Goal: Find specific page/section: Find specific page/section

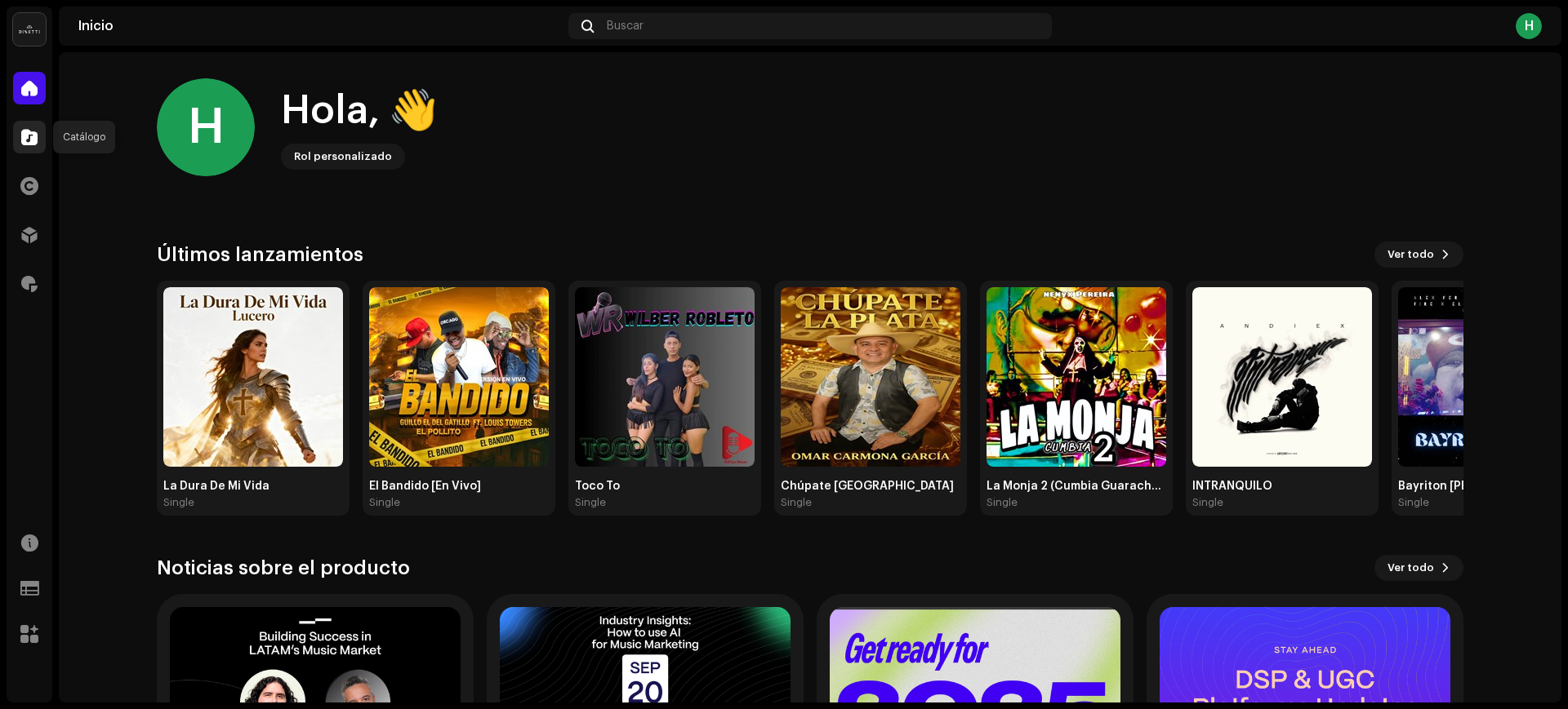
click at [22, 140] on span at bounding box center [30, 137] width 17 height 13
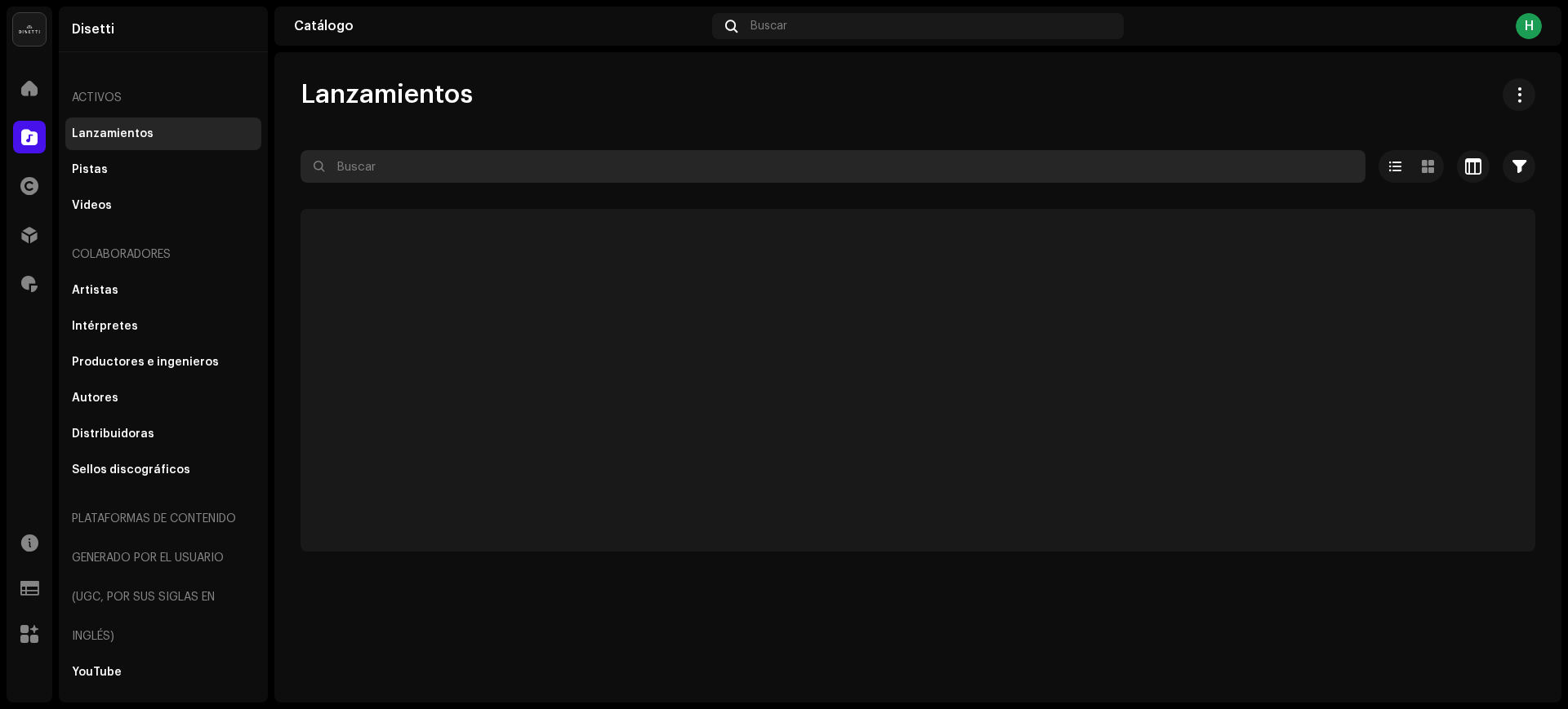
click at [430, 167] on input "text" at bounding box center [832, 166] width 1065 height 32
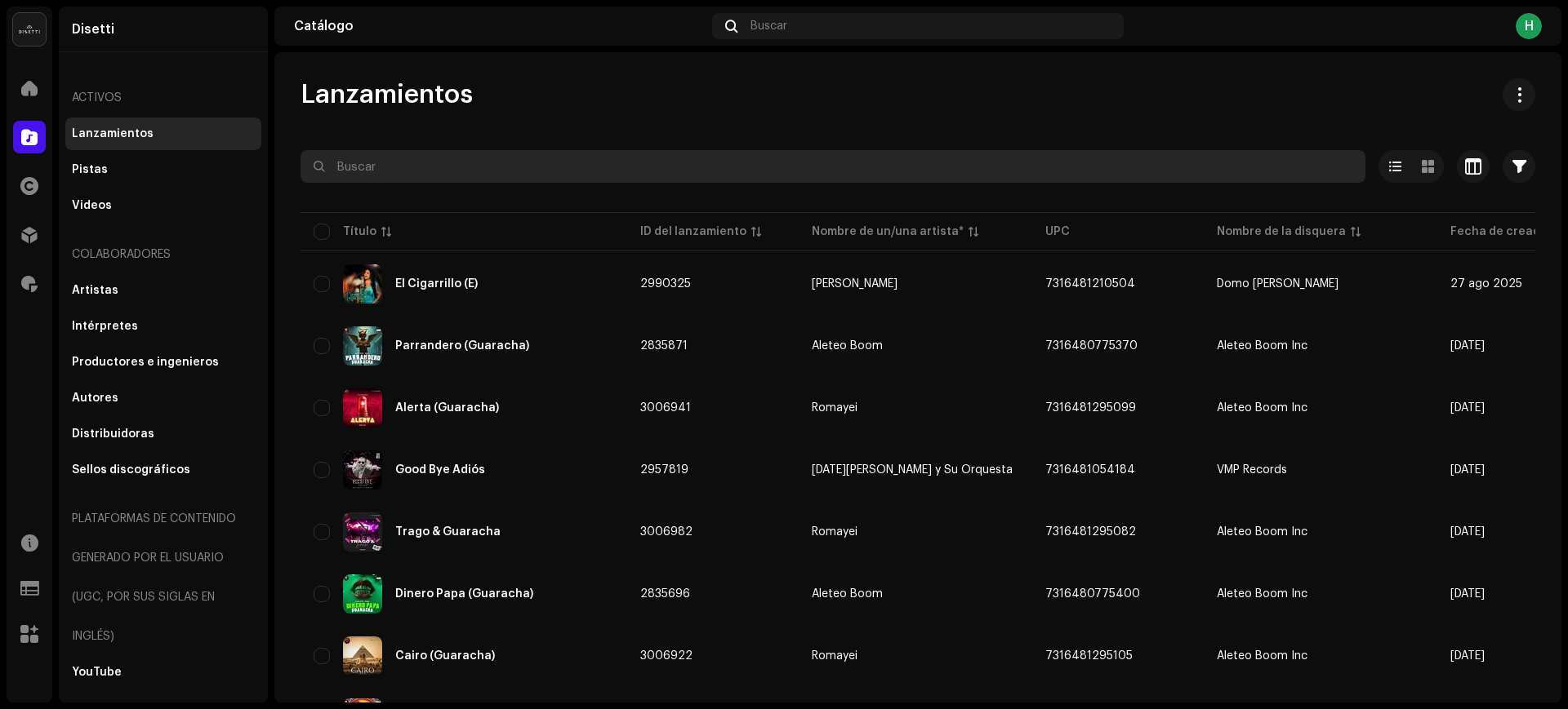
paste input "QM4TW2323706"
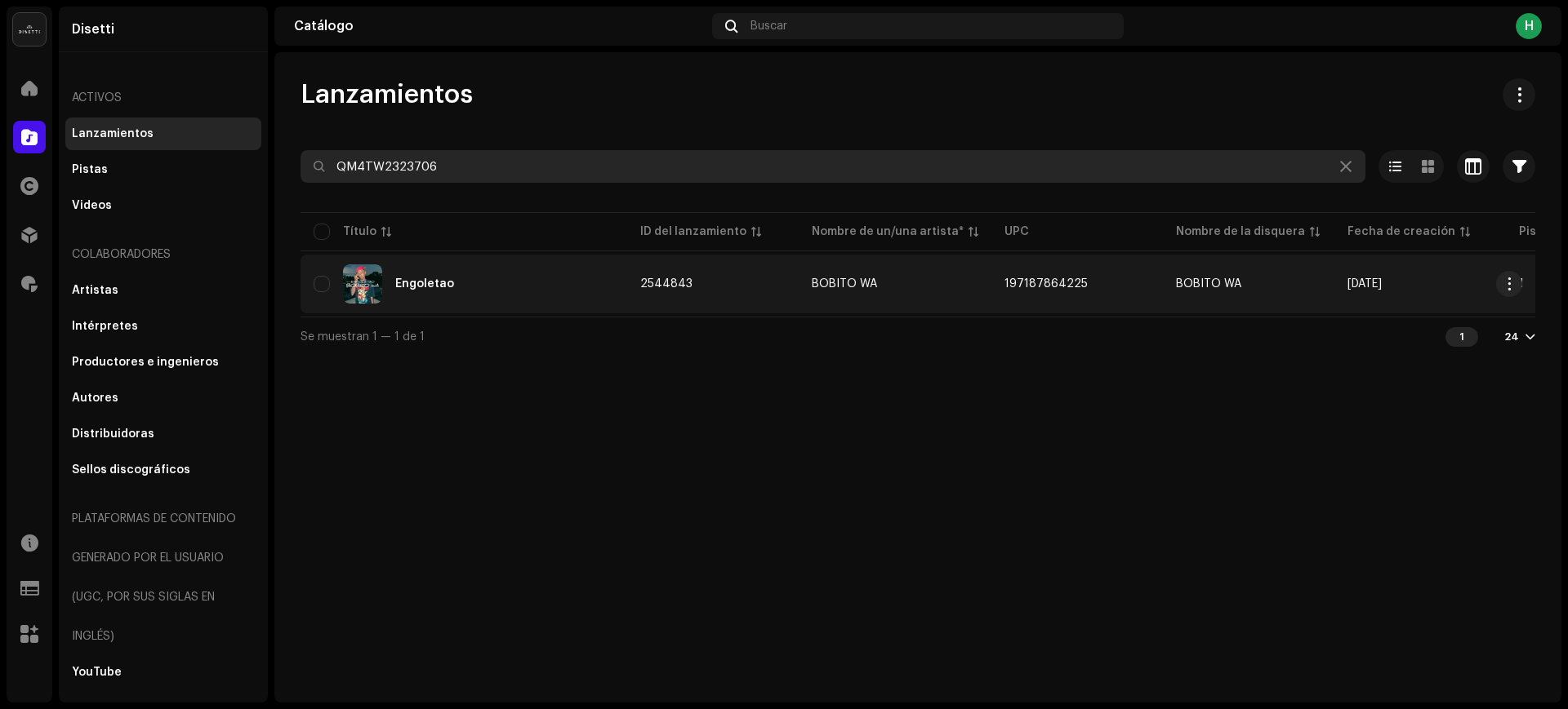
type input "QM4TW2323706"
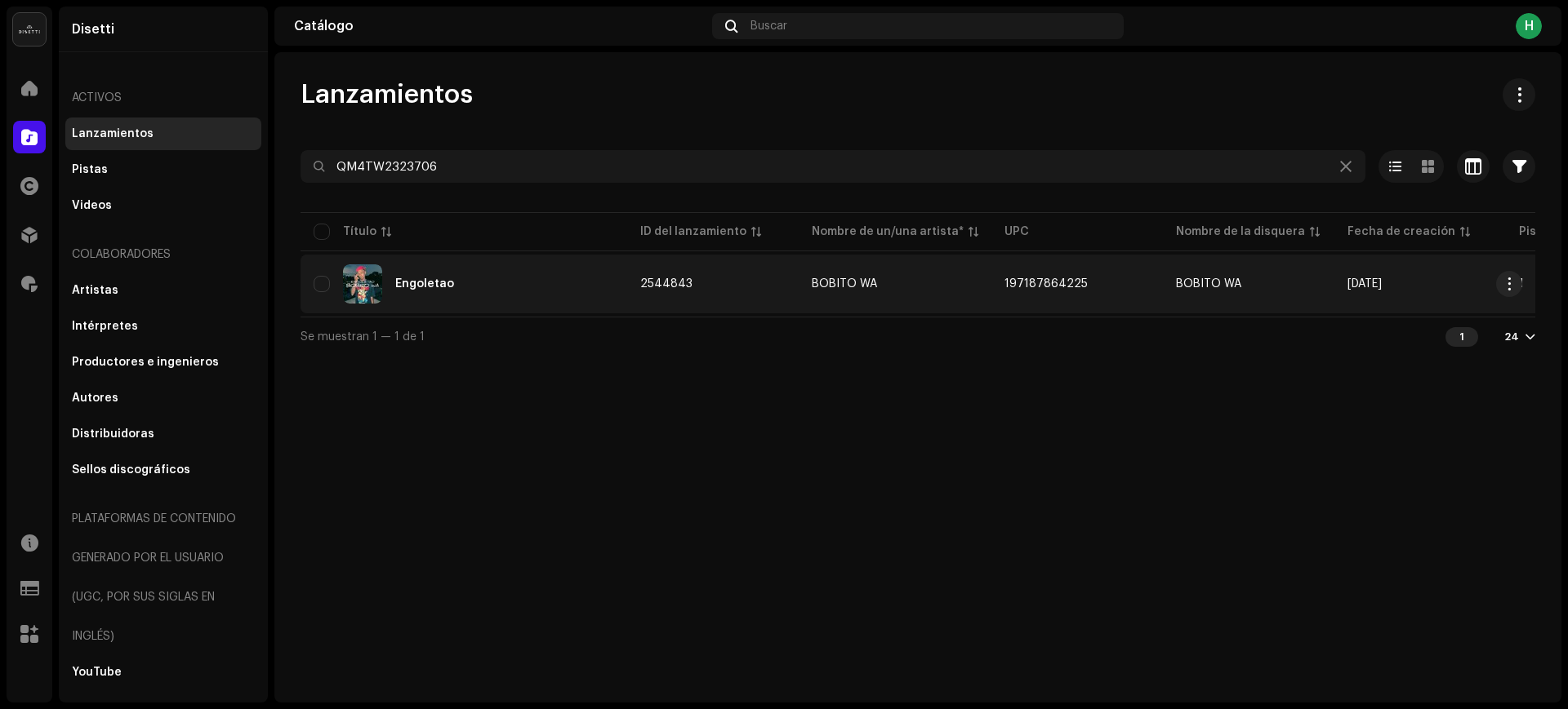
click at [542, 275] on div "Engoletao" at bounding box center [463, 285] width 300 height 39
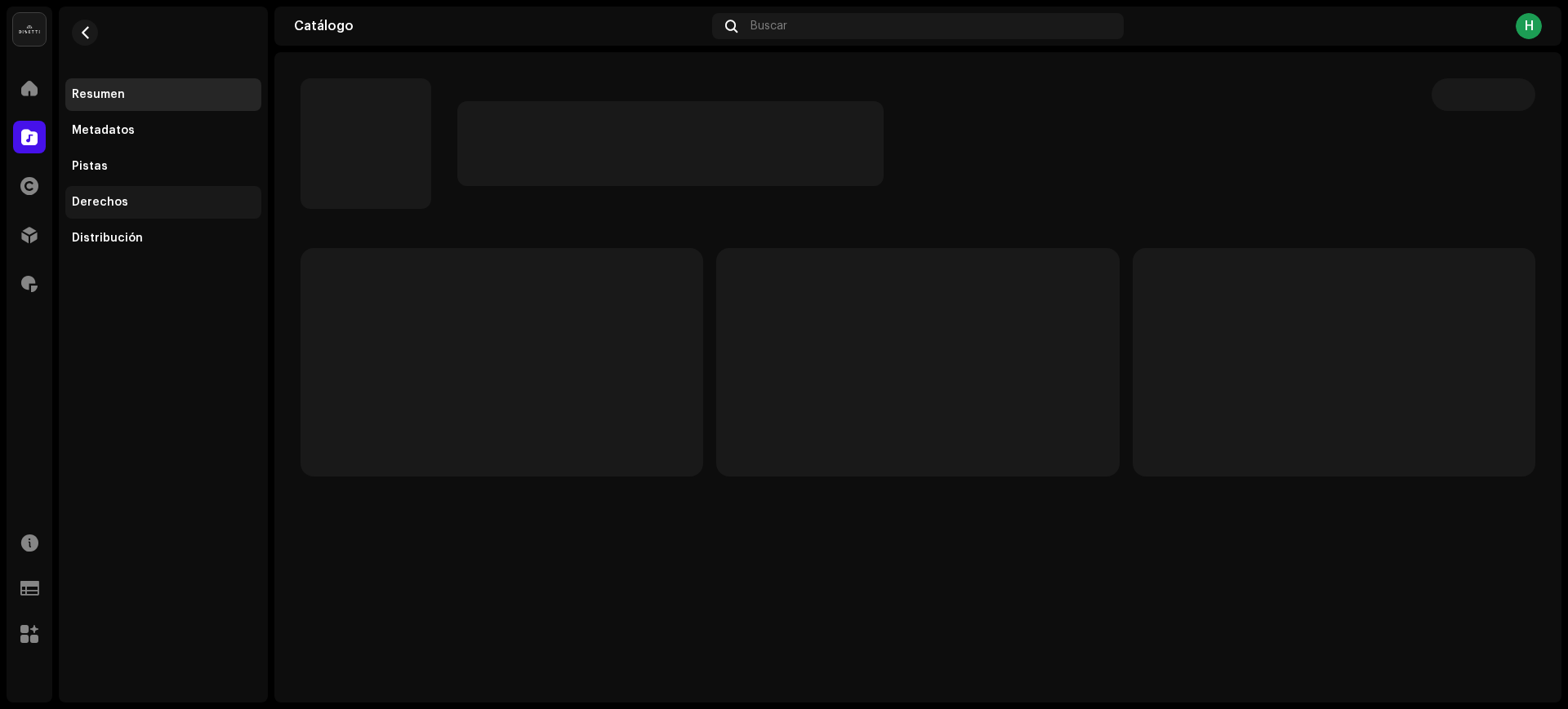
click at [106, 202] on div "Derechos" at bounding box center [99, 202] width 56 height 13
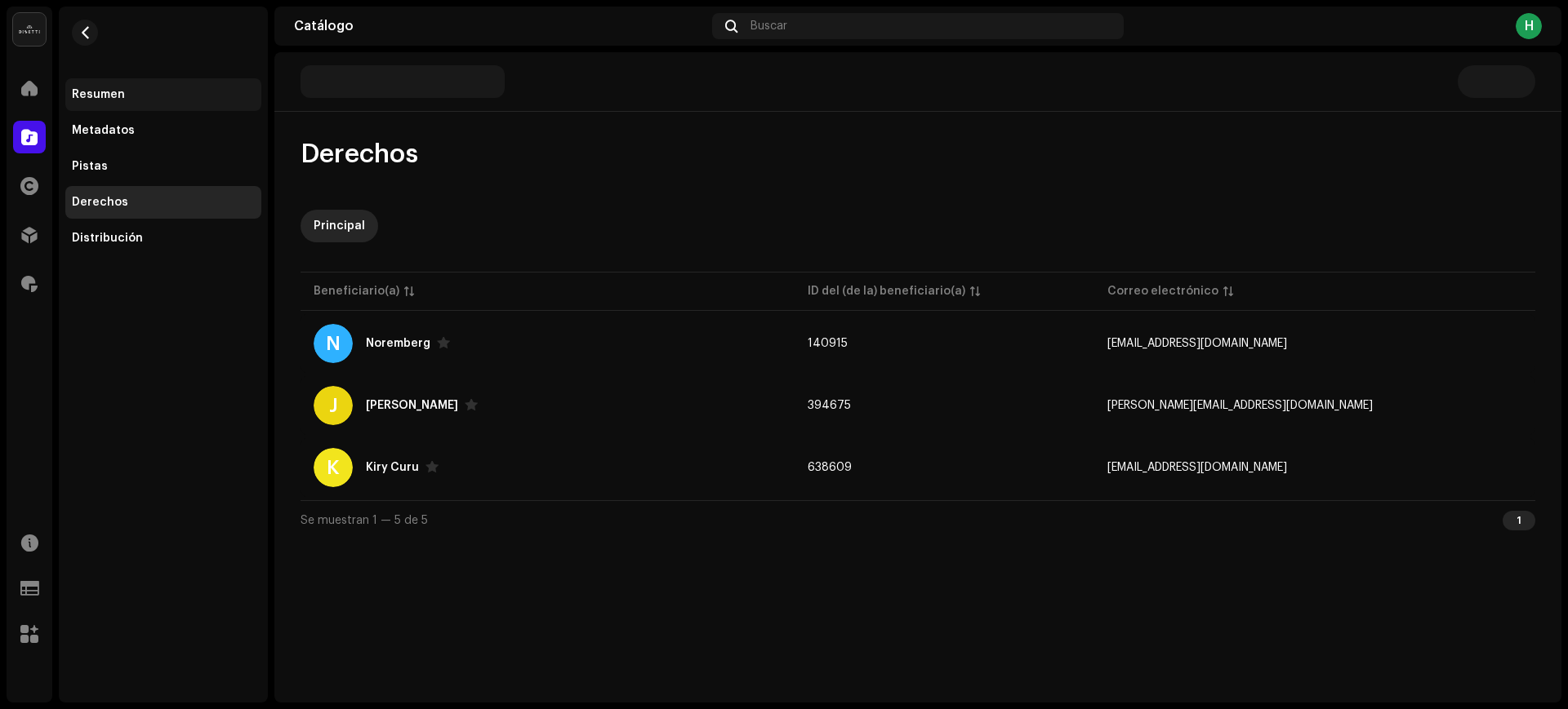
click at [143, 100] on div "Resumen" at bounding box center [163, 95] width 183 height 13
